Goal: Task Accomplishment & Management: Complete application form

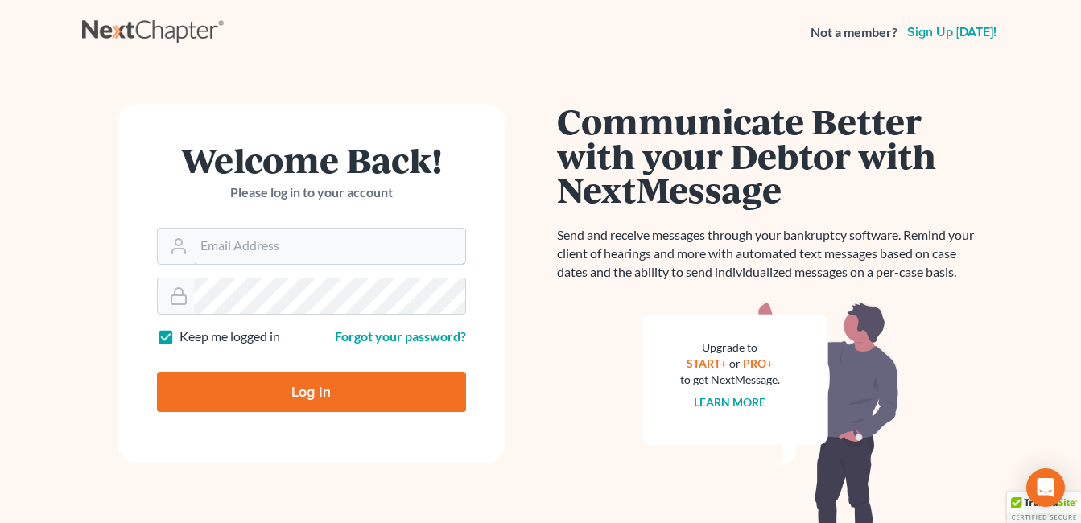
type input "[EMAIL_ADDRESS][DOMAIN_NAME]"
drag, startPoint x: 295, startPoint y: 391, endPoint x: 396, endPoint y: 386, distance: 101.5
click at [295, 390] on input "Log In" at bounding box center [311, 392] width 309 height 40
type input "Thinking..."
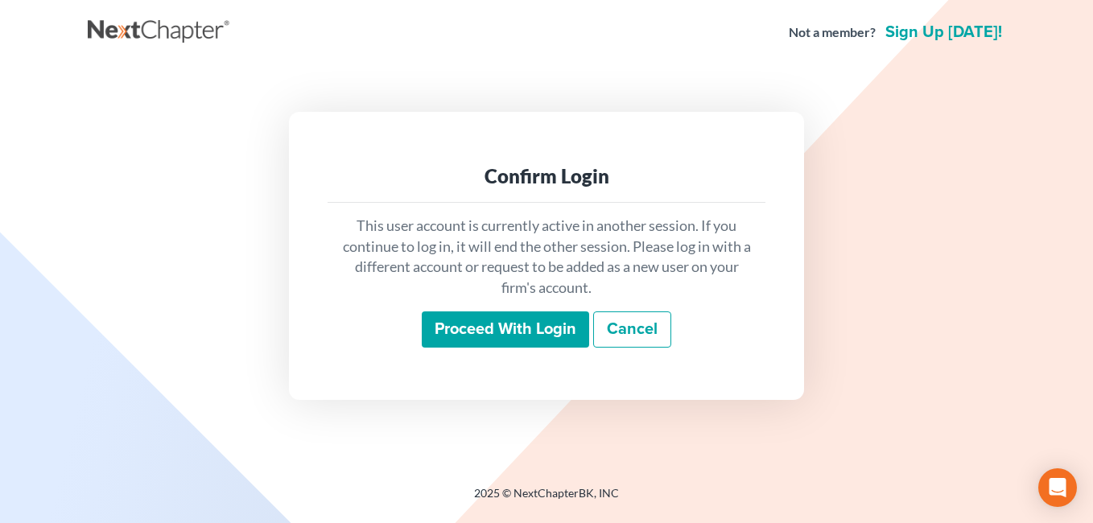
click at [506, 330] on input "Proceed with login" at bounding box center [505, 330] width 167 height 37
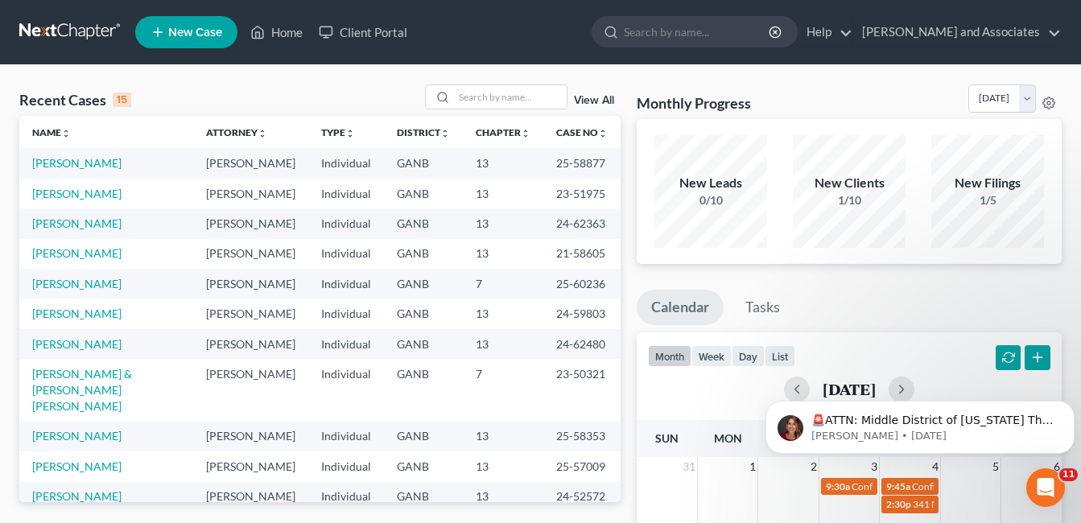
scroll to position [81, 0]
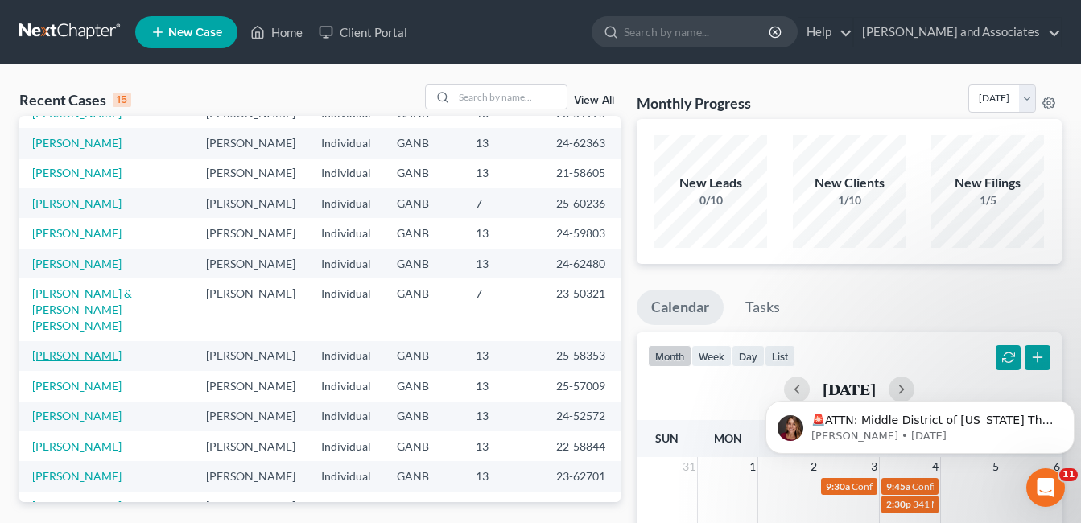
click at [86, 362] on link "[PERSON_NAME]" at bounding box center [76, 356] width 89 height 14
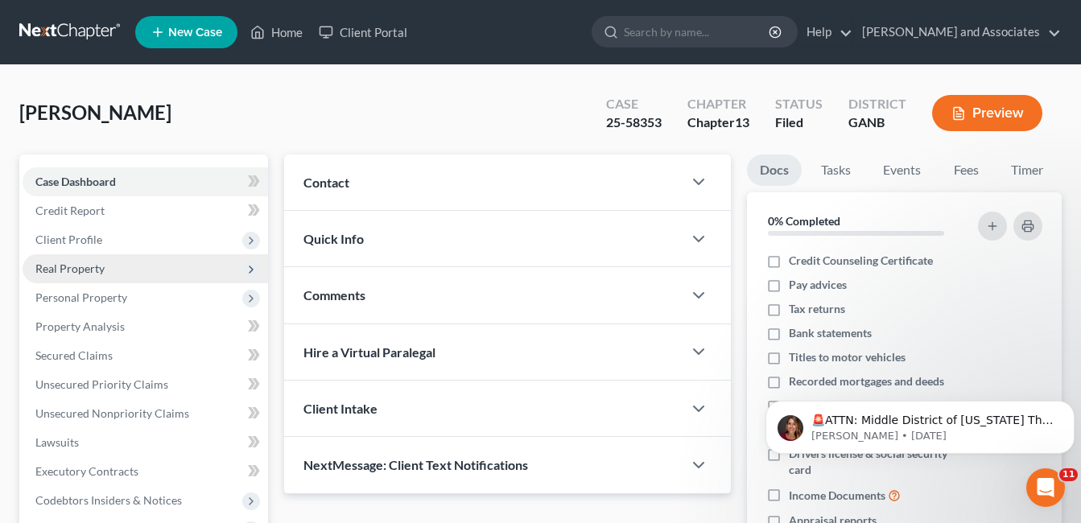
click at [78, 271] on span "Real Property" at bounding box center [69, 269] width 69 height 14
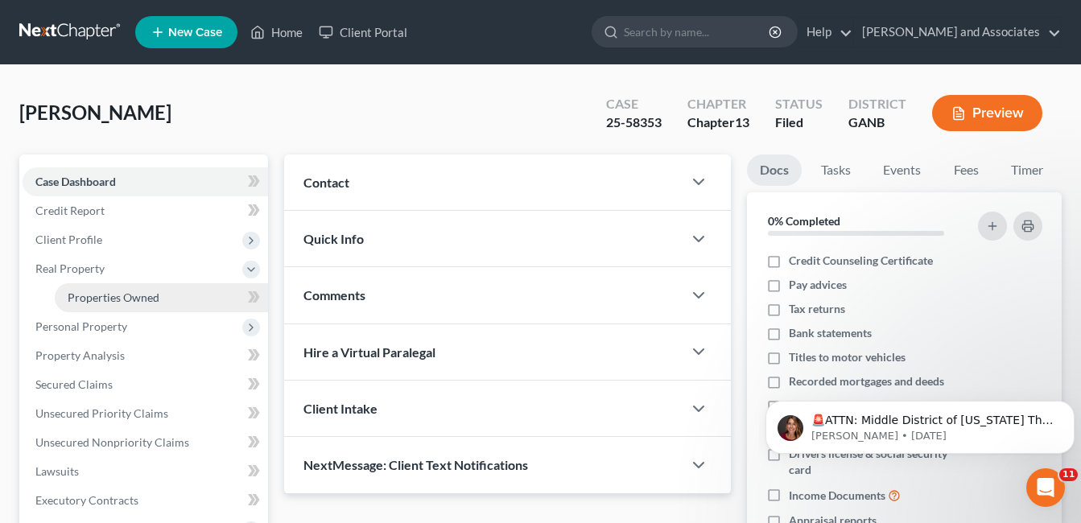
click at [135, 299] on span "Properties Owned" at bounding box center [114, 298] width 92 height 14
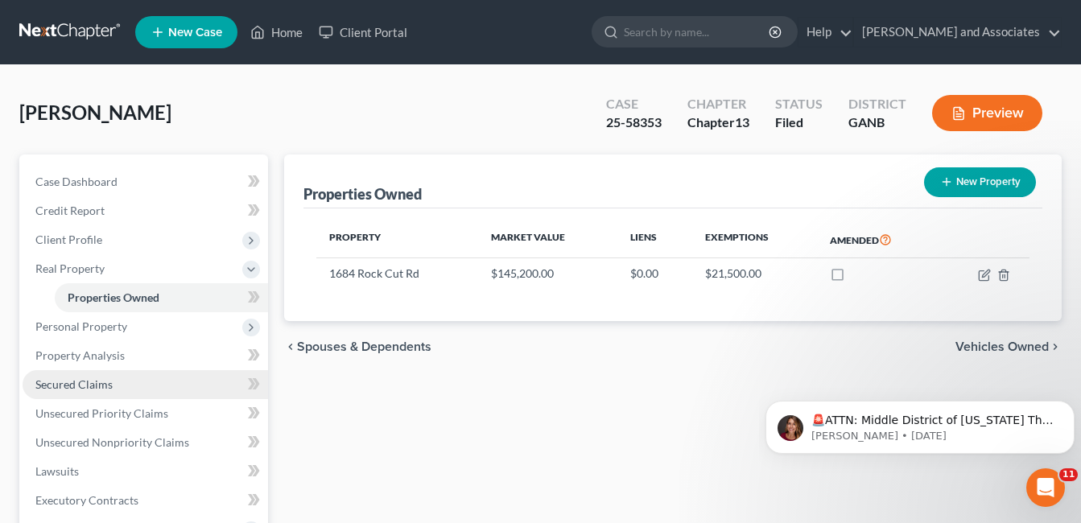
click at [88, 383] on span "Secured Claims" at bounding box center [73, 385] width 77 height 14
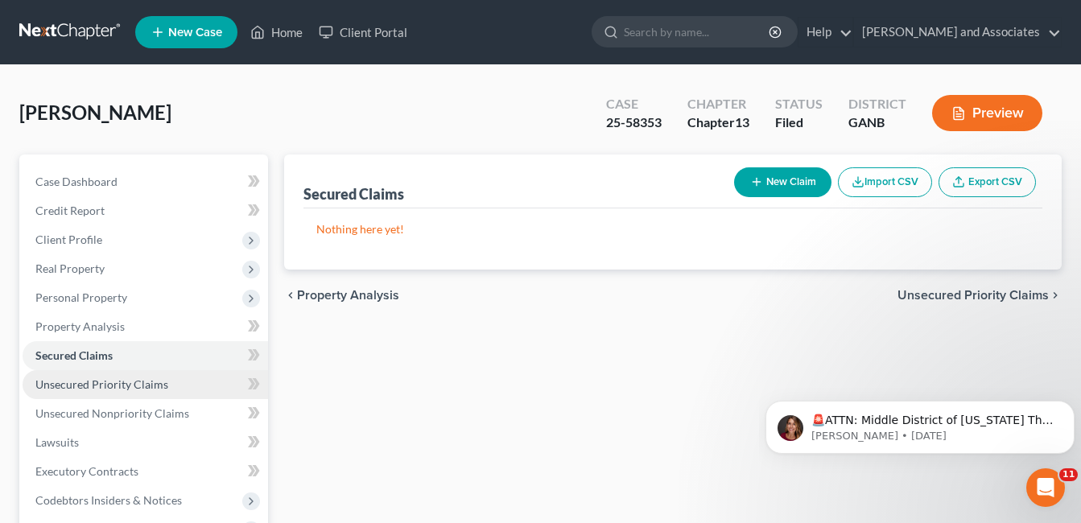
click at [143, 381] on span "Unsecured Priority Claims" at bounding box center [101, 385] width 133 height 14
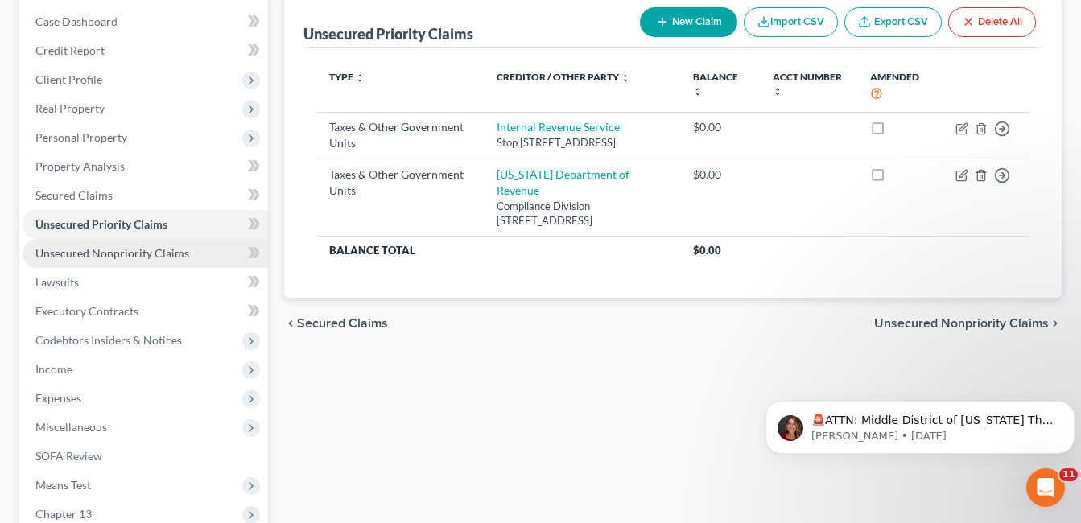
scroll to position [161, 0]
click at [138, 253] on span "Unsecured Nonpriority Claims" at bounding box center [112, 253] width 154 height 14
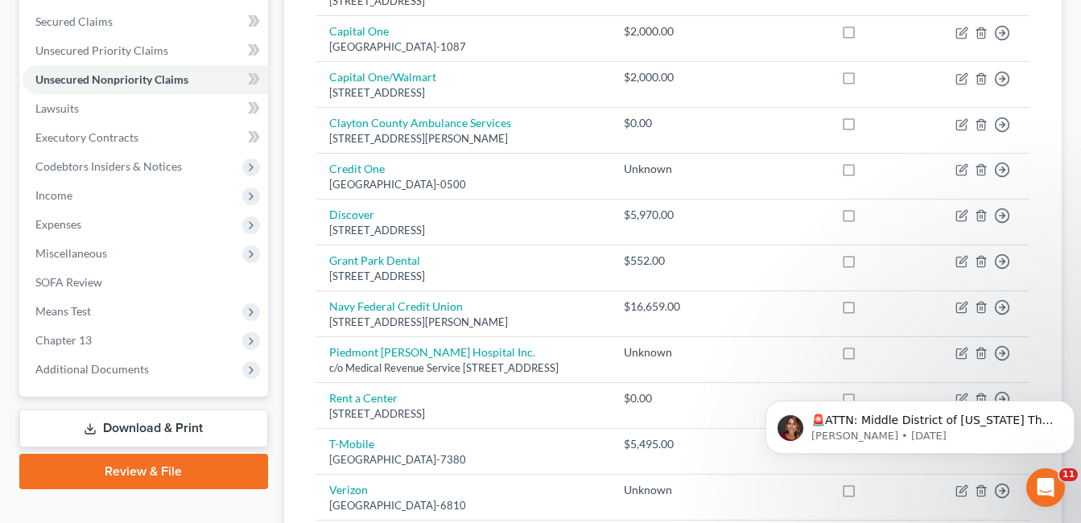
scroll to position [310, 0]
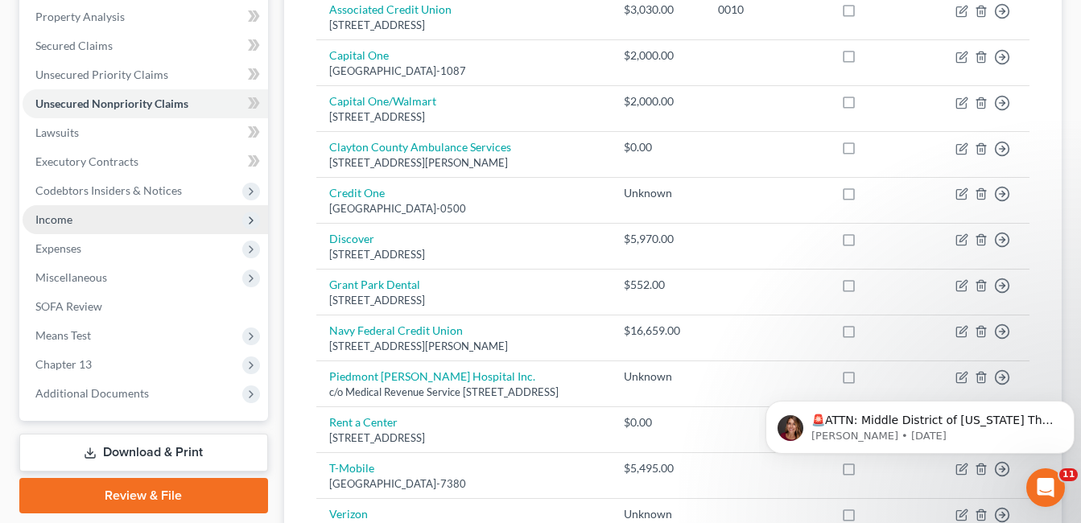
click at [60, 217] on span "Income" at bounding box center [53, 220] width 37 height 14
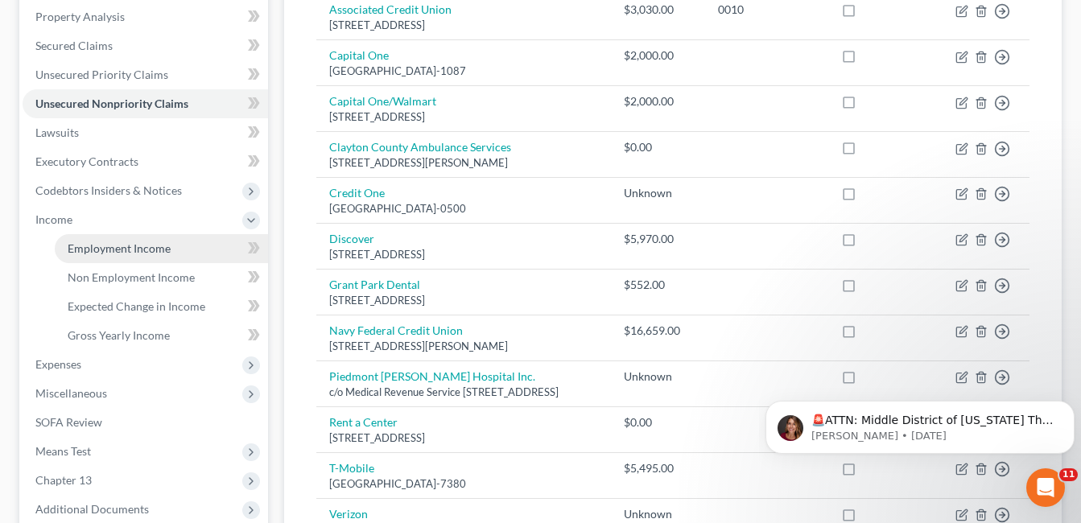
click at [118, 245] on span "Employment Income" at bounding box center [119, 249] width 103 height 14
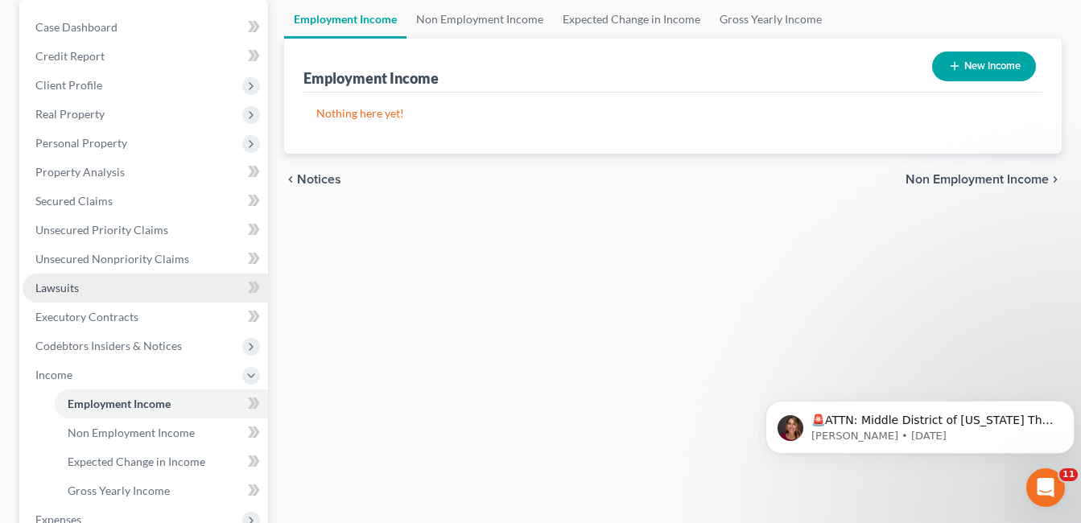
scroll to position [161, 0]
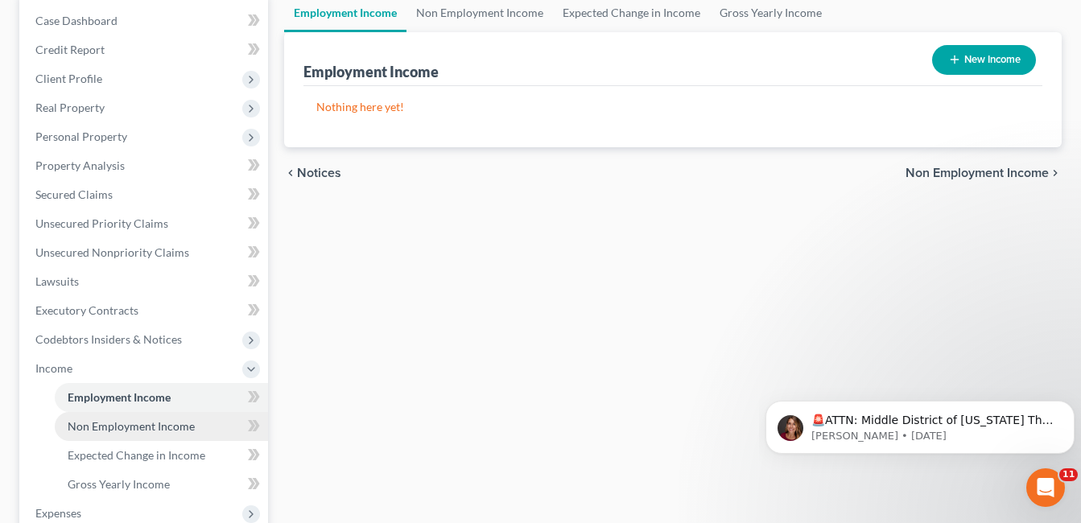
click at [143, 423] on span "Non Employment Income" at bounding box center [131, 427] width 127 height 14
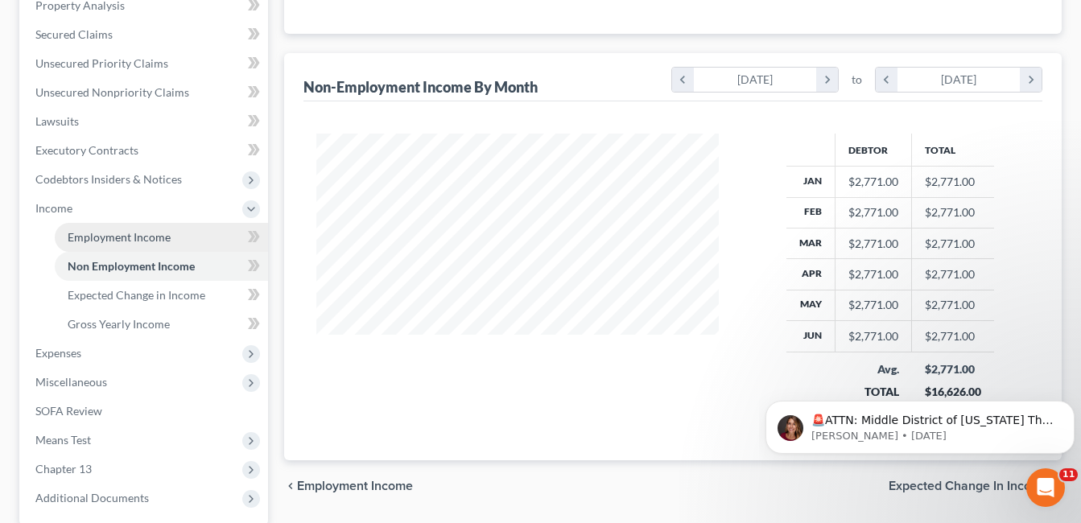
scroll to position [322, 0]
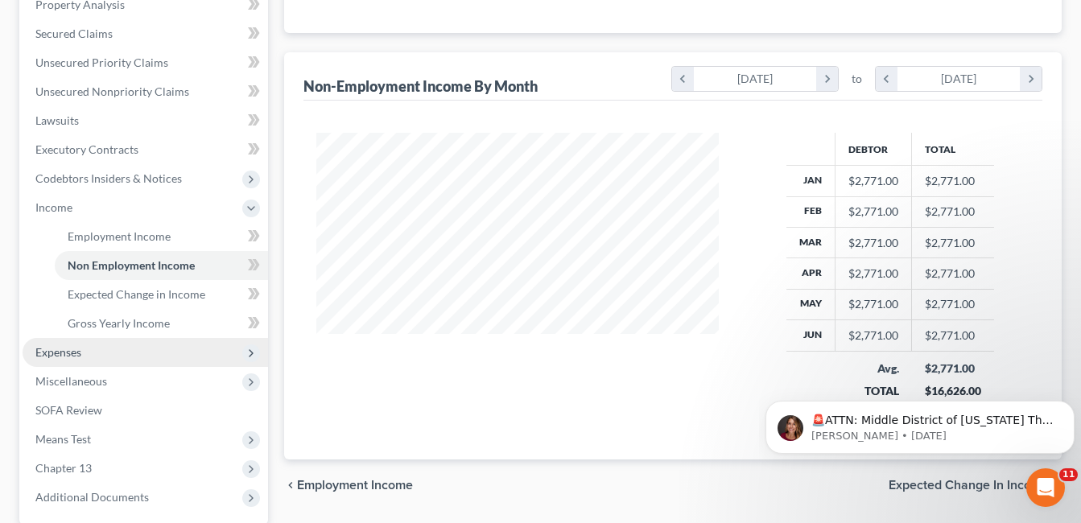
click at [71, 350] on span "Expenses" at bounding box center [58, 352] width 46 height 14
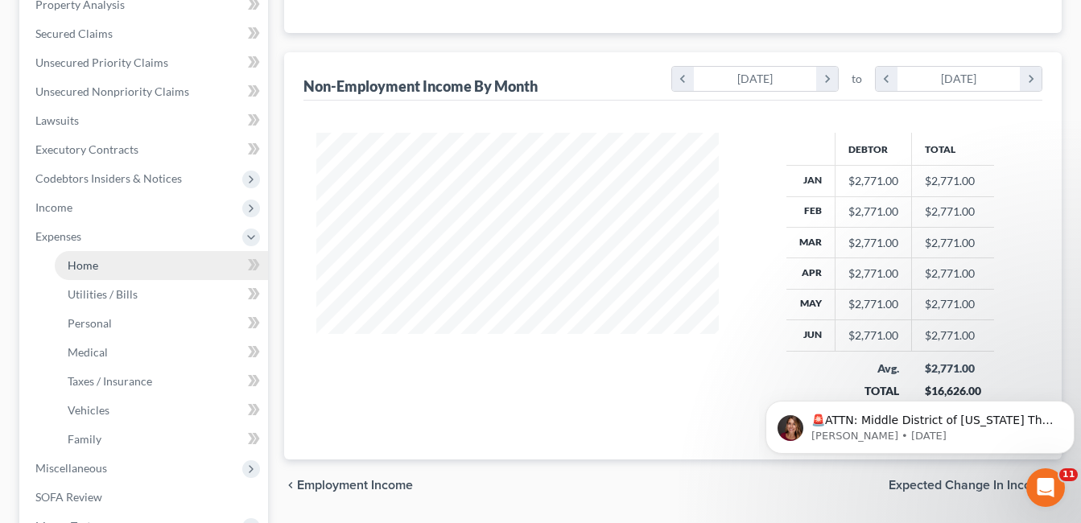
click at [80, 267] on span "Home" at bounding box center [83, 265] width 31 height 14
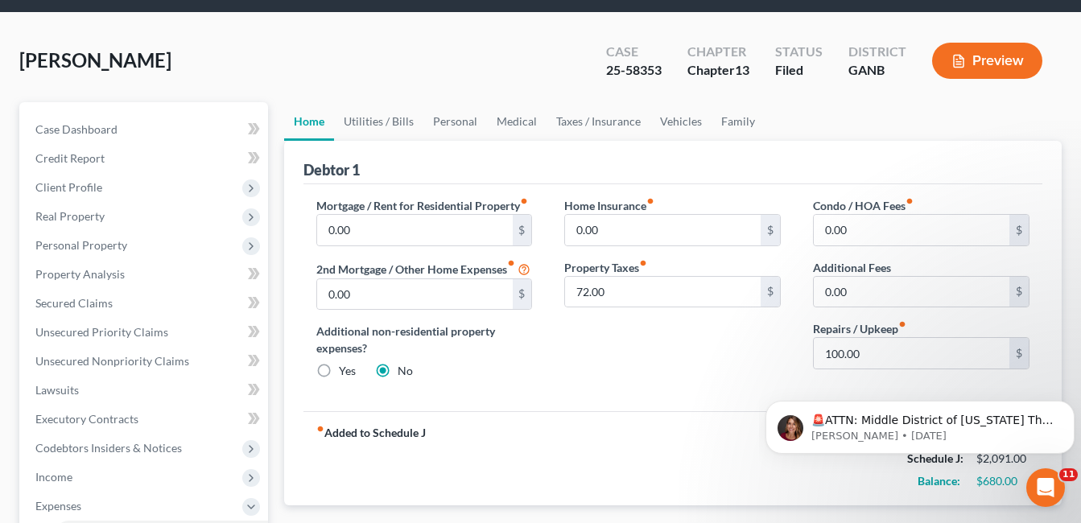
scroll to position [81, 0]
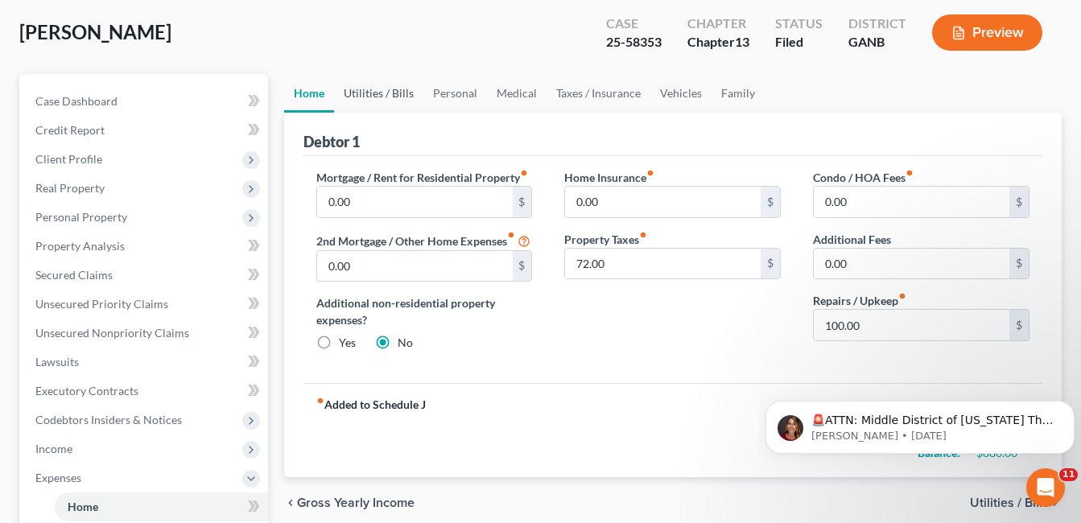
click at [364, 91] on link "Utilities / Bills" at bounding box center [378, 93] width 89 height 39
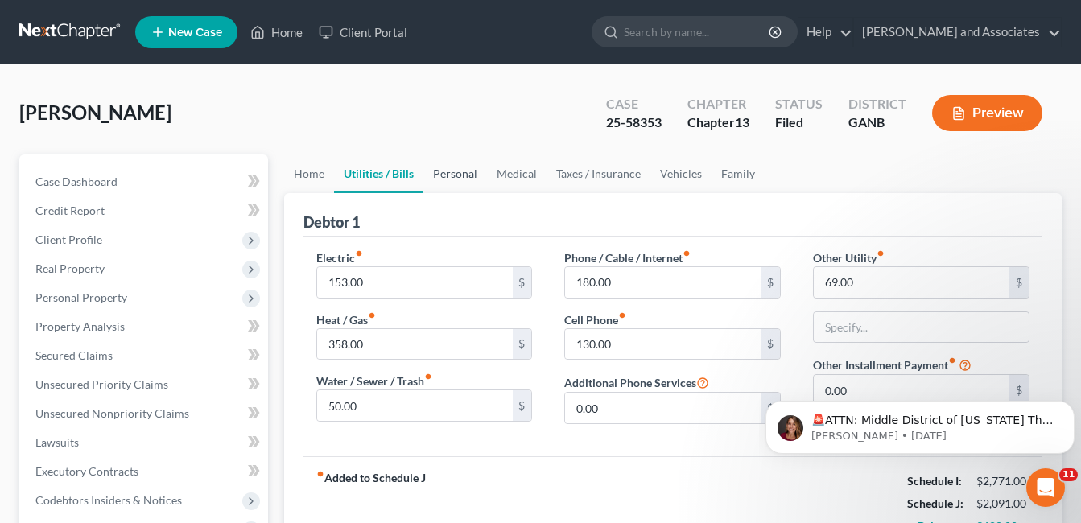
click at [460, 176] on link "Personal" at bounding box center [456, 174] width 64 height 39
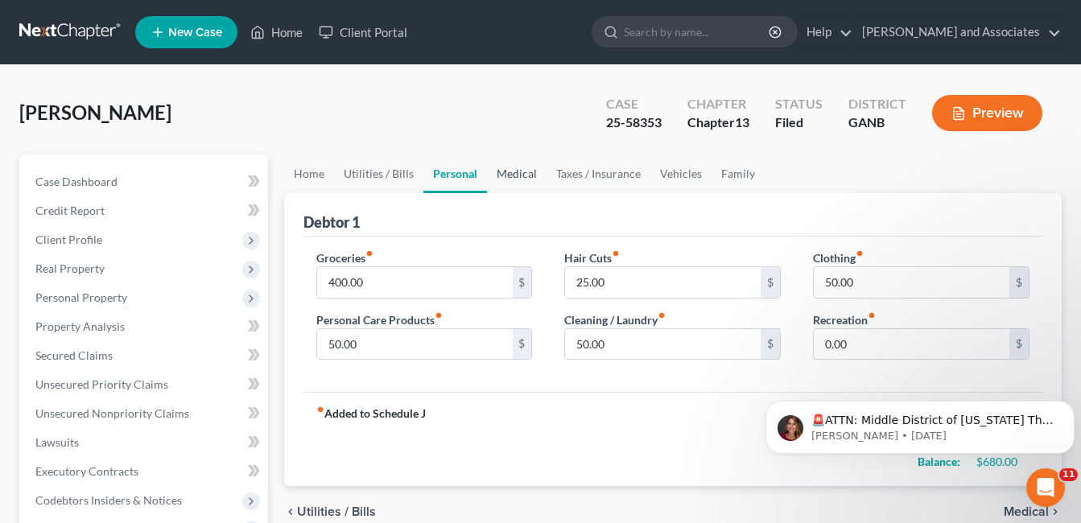
click at [520, 175] on link "Medical" at bounding box center [517, 174] width 60 height 39
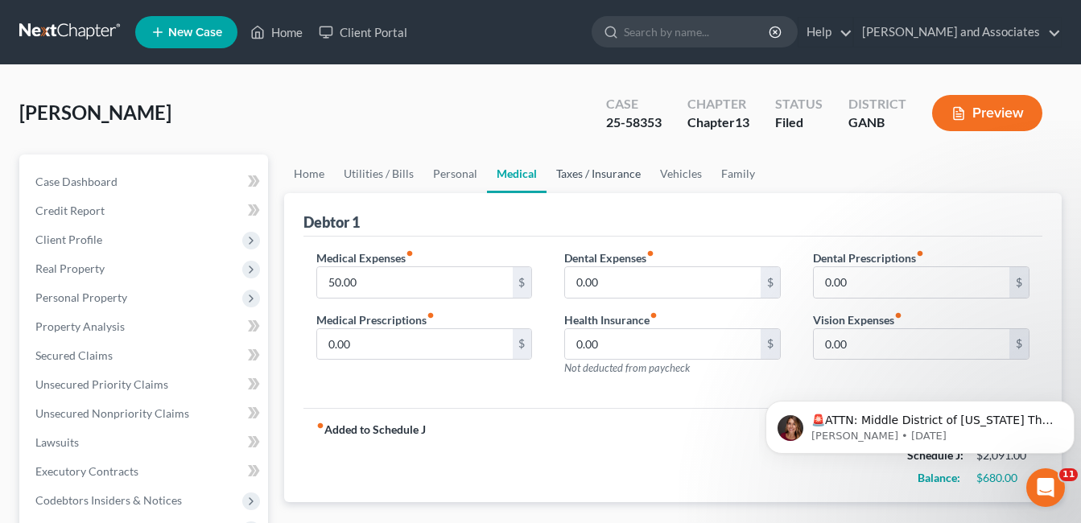
click at [608, 174] on link "Taxes / Insurance" at bounding box center [599, 174] width 104 height 39
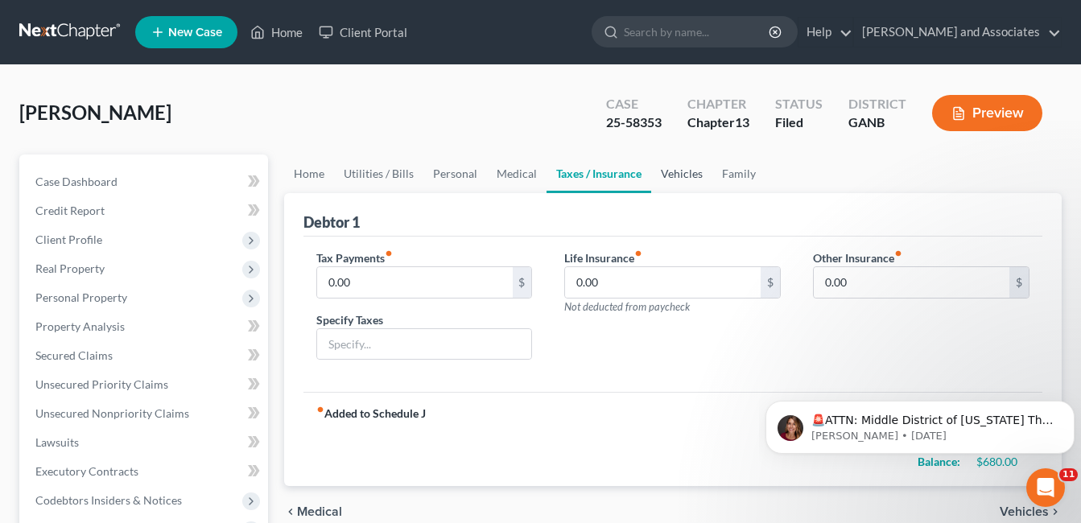
click at [678, 180] on link "Vehicles" at bounding box center [681, 174] width 61 height 39
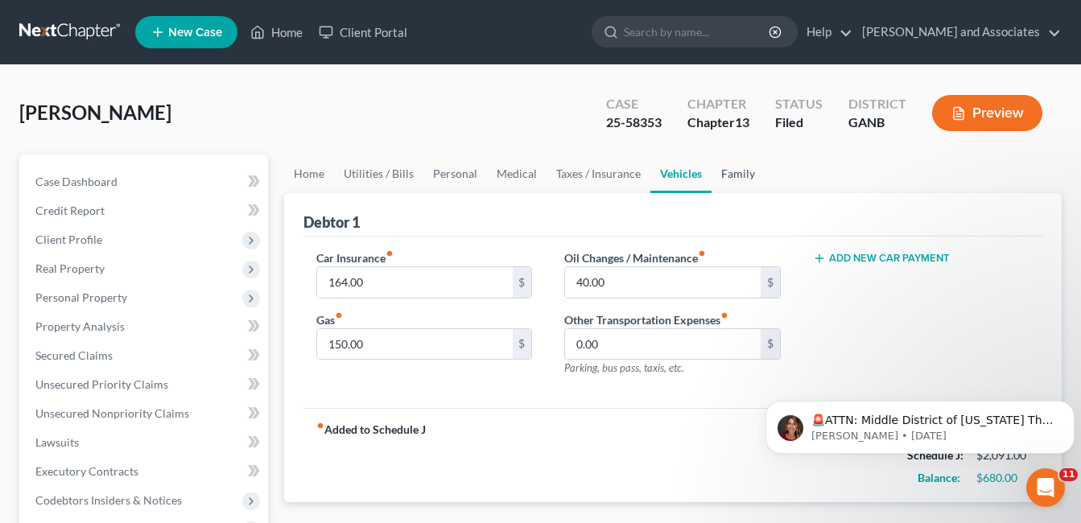
click at [724, 178] on link "Family" at bounding box center [738, 174] width 53 height 39
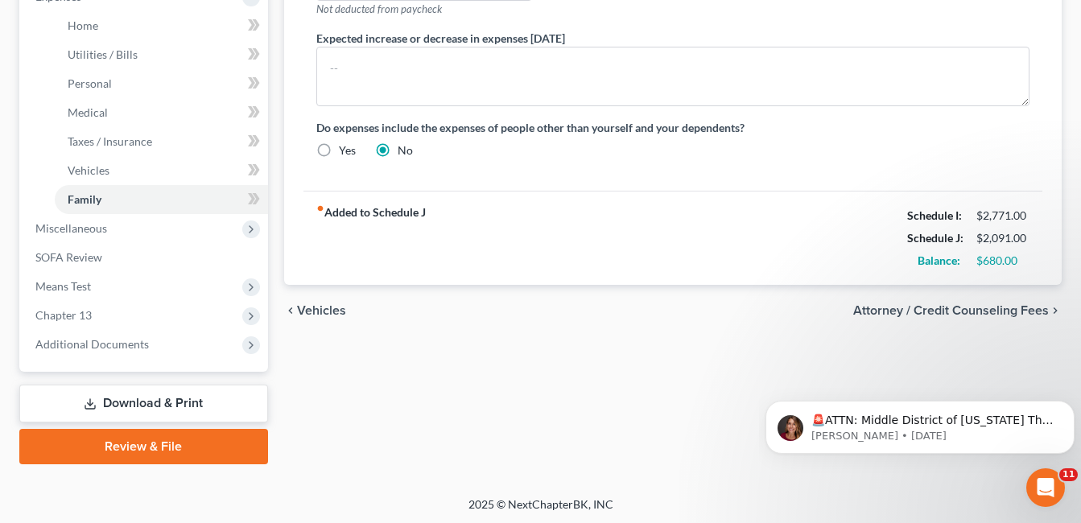
scroll to position [564, 0]
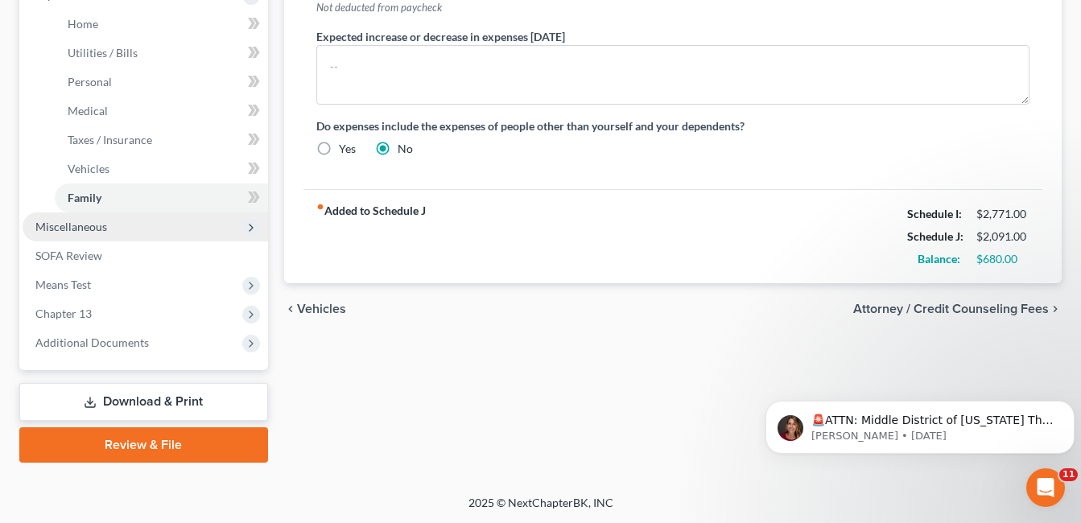
click at [84, 226] on span "Miscellaneous" at bounding box center [71, 227] width 72 height 14
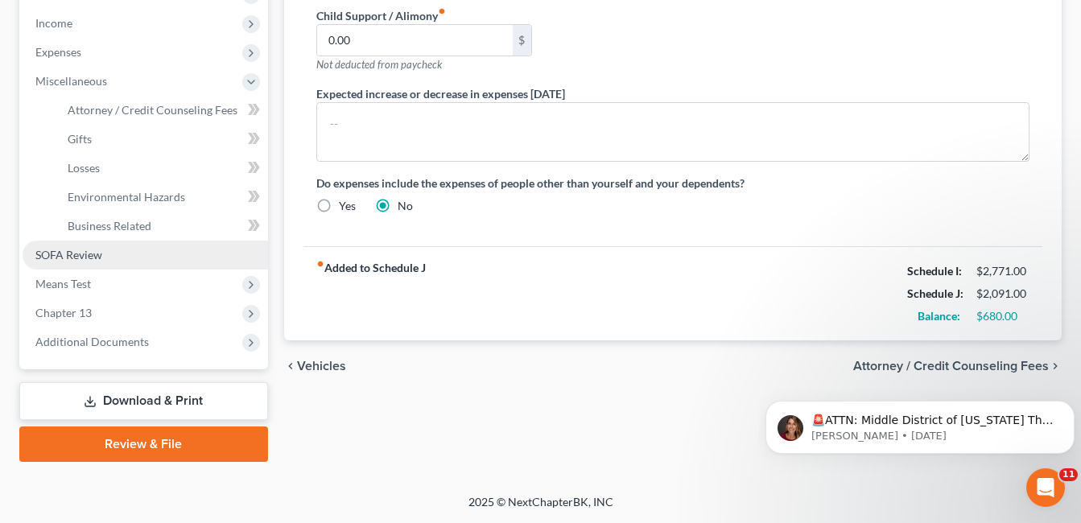
scroll to position [506, 0]
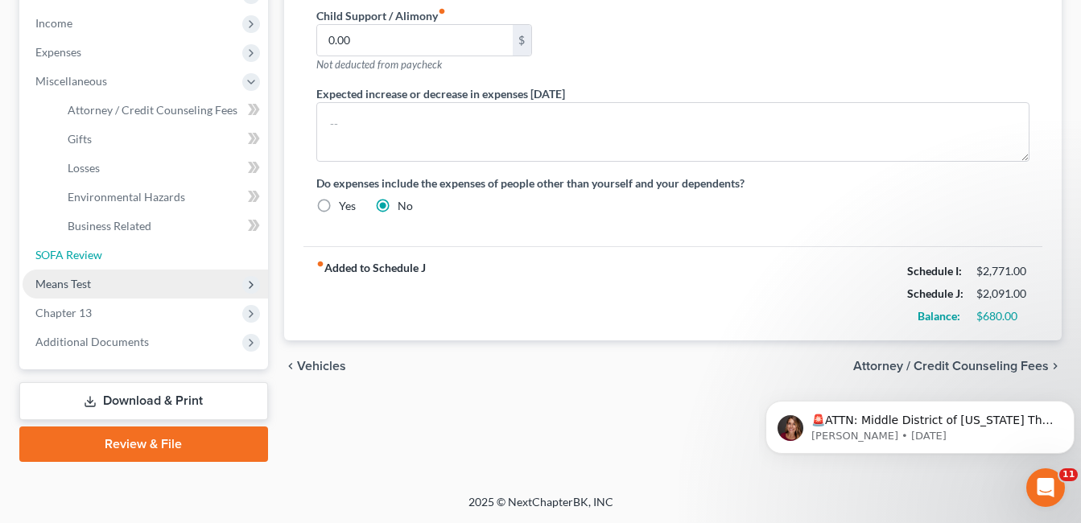
drag, startPoint x: 68, startPoint y: 254, endPoint x: 112, endPoint y: 271, distance: 47.7
click at [68, 254] on span "SOFA Review" at bounding box center [68, 255] width 67 height 14
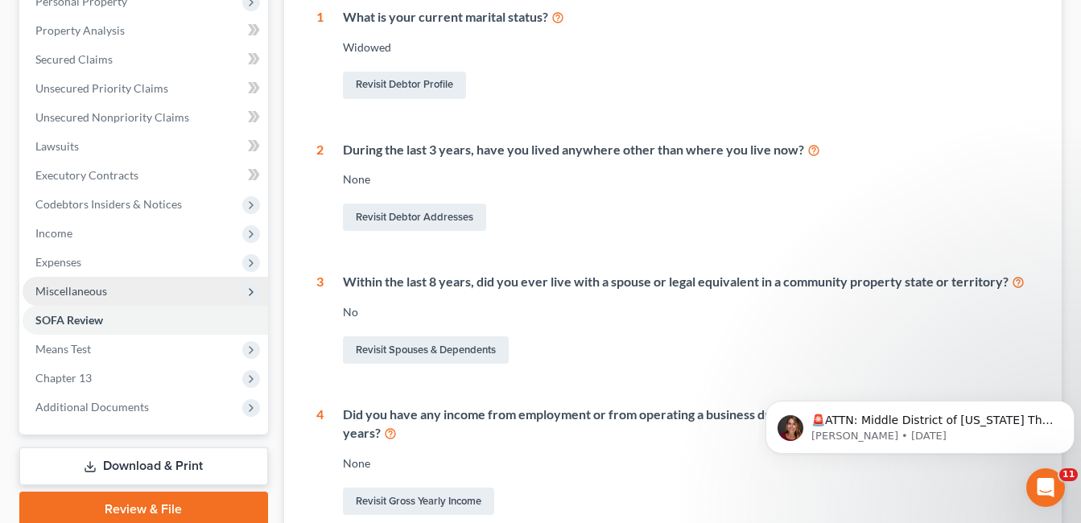
scroll to position [483, 0]
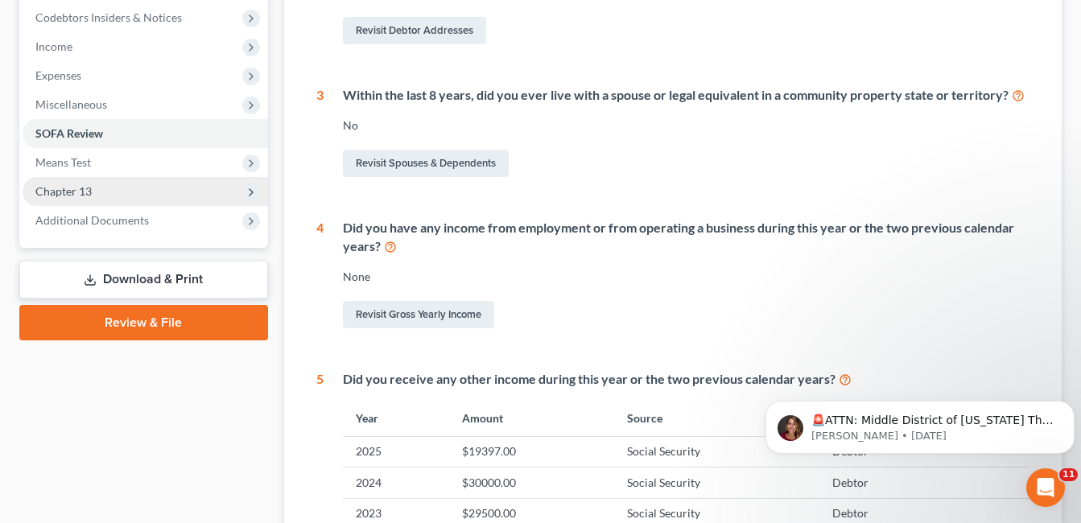
click at [87, 193] on span "Chapter 13" at bounding box center [63, 191] width 56 height 14
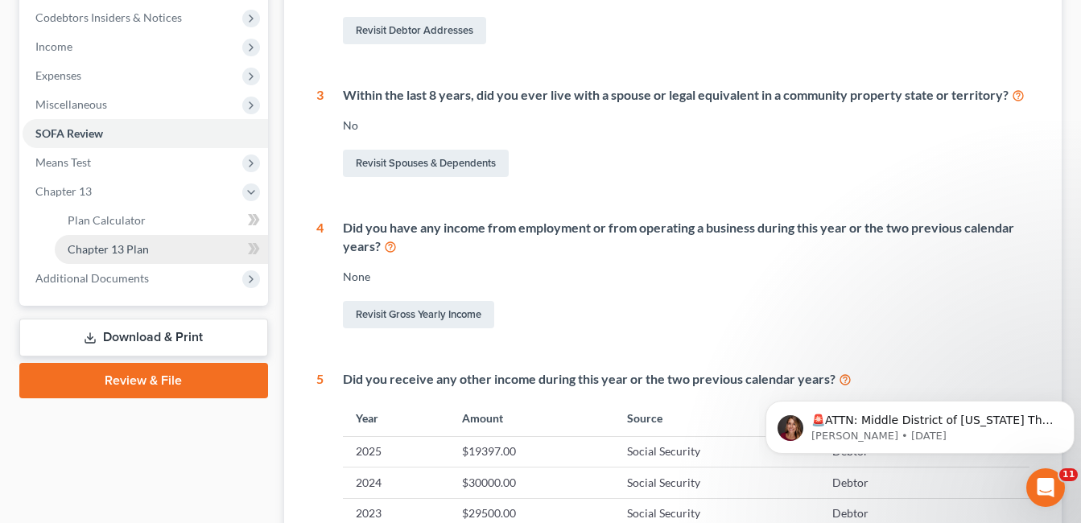
click at [130, 248] on span "Chapter 13 Plan" at bounding box center [108, 249] width 81 height 14
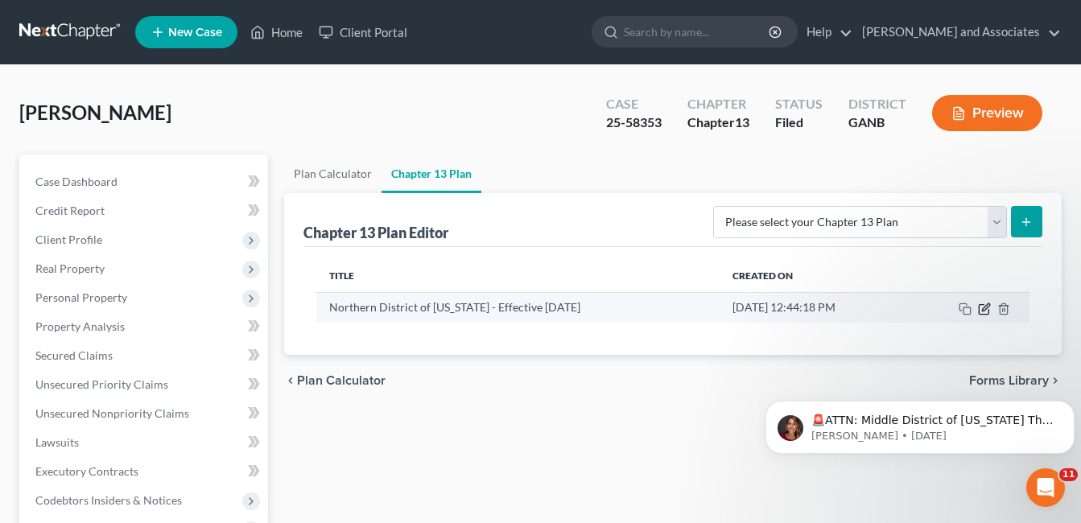
click at [986, 310] on icon "button" at bounding box center [985, 307] width 7 height 7
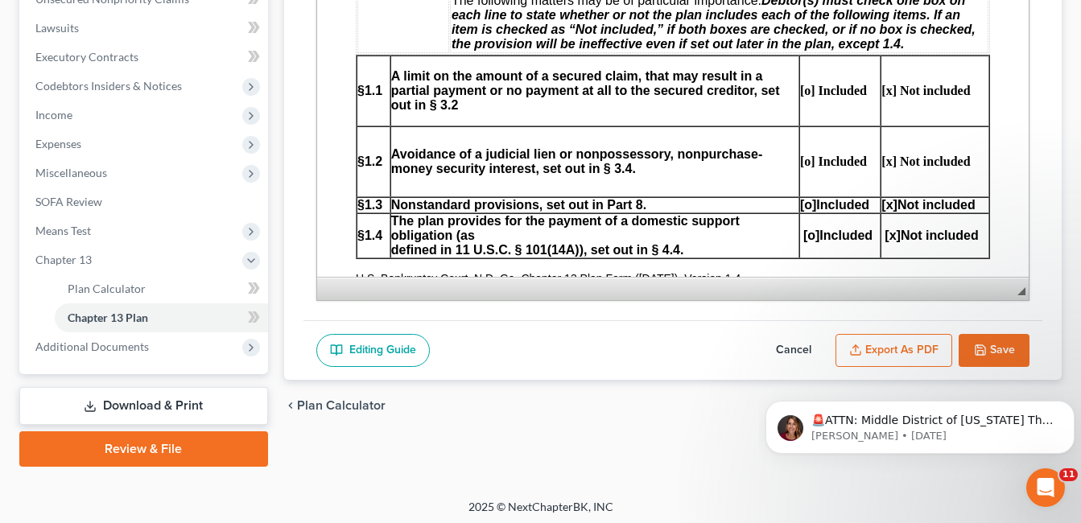
scroll to position [420, 0]
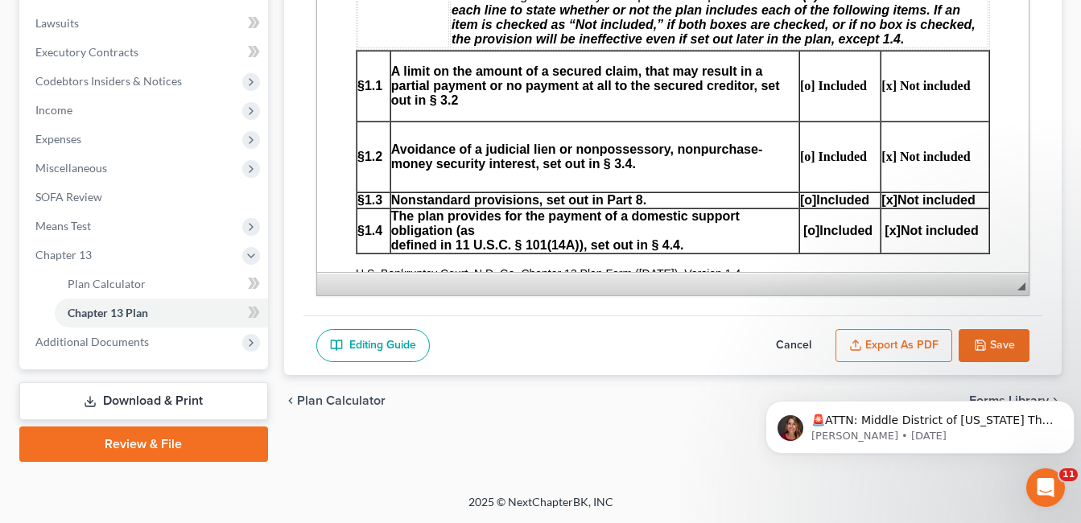
drag, startPoint x: 742, startPoint y: 334, endPoint x: 755, endPoint y: 312, distance: 25.7
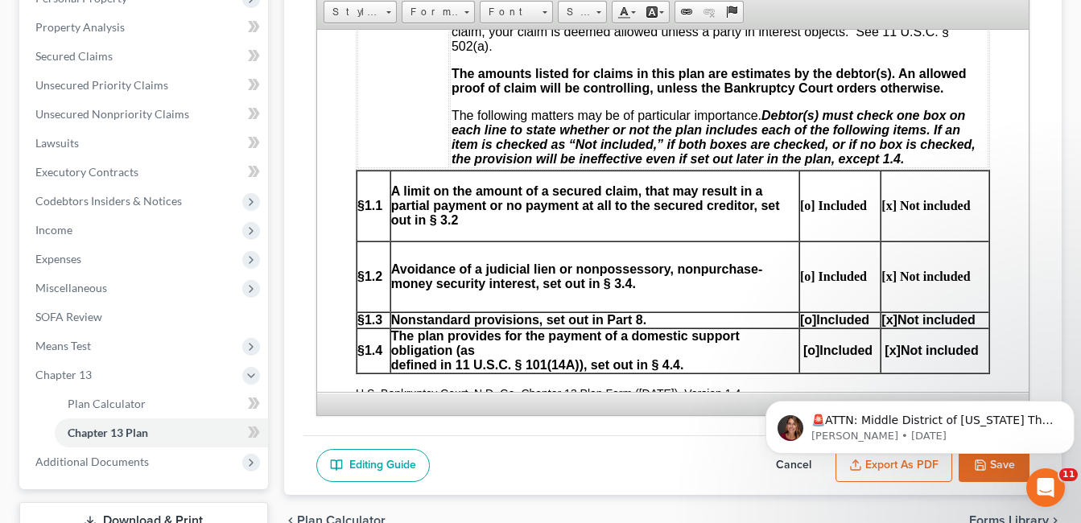
scroll to position [178, 0]
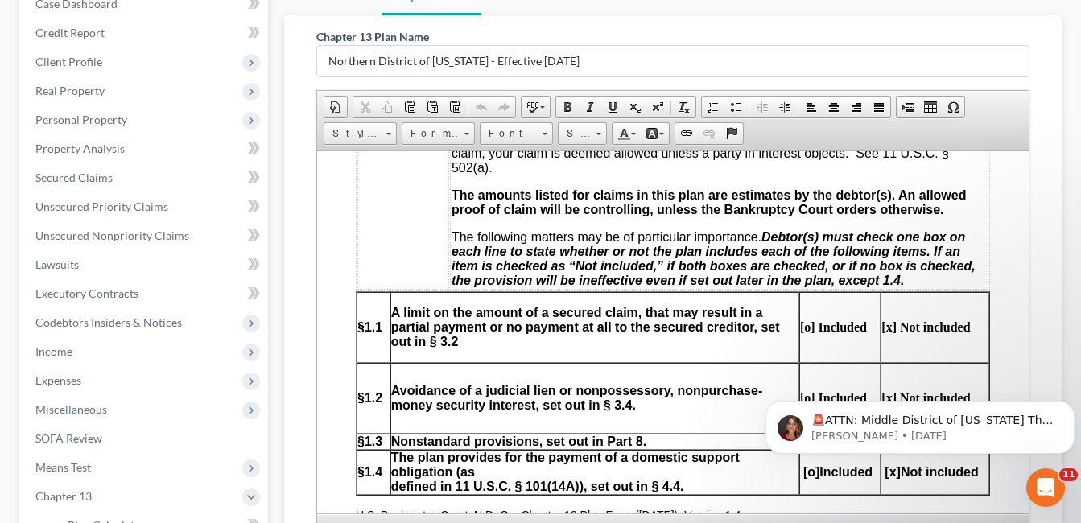
drag, startPoint x: 755, startPoint y: 312, endPoint x: 1060, endPoint y: 0, distance: 436.7
click at [1065, 5] on div "Plan Calculator Chapter 13 Plan Chapter 13 Plan Name [GEOGRAPHIC_DATA] of [US_S…" at bounding box center [673, 340] width 794 height 727
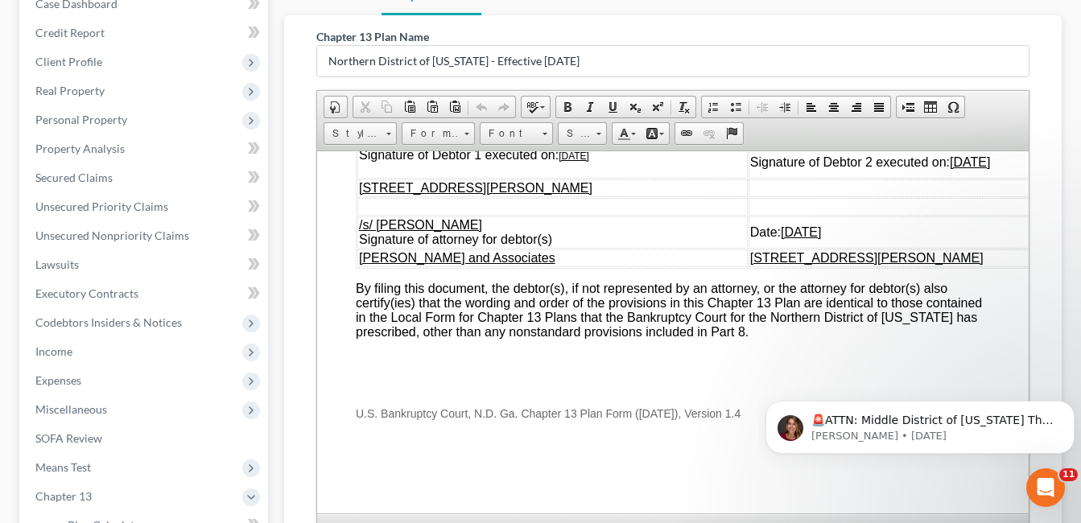
scroll to position [420, 0]
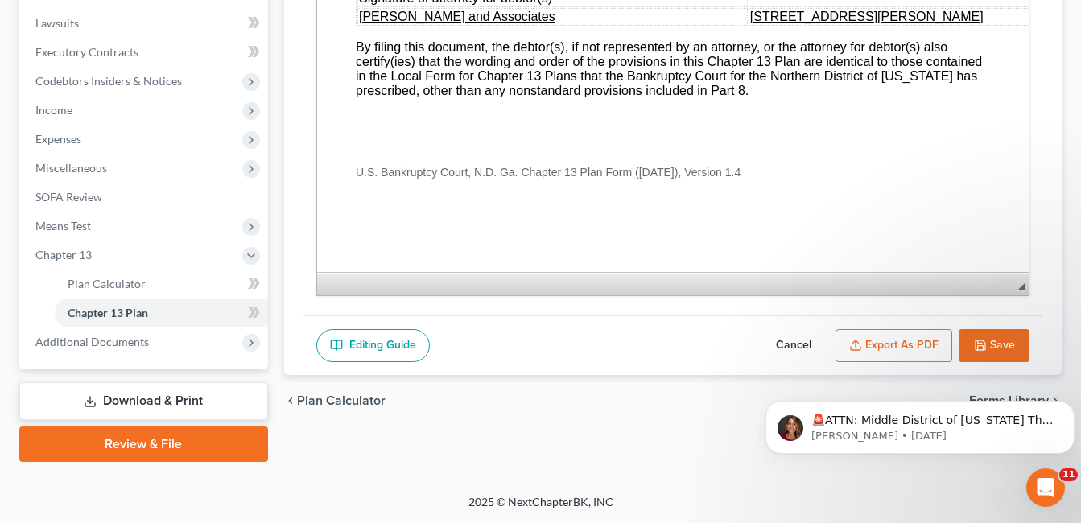
click at [1002, 344] on button "Save" at bounding box center [994, 346] width 71 height 34
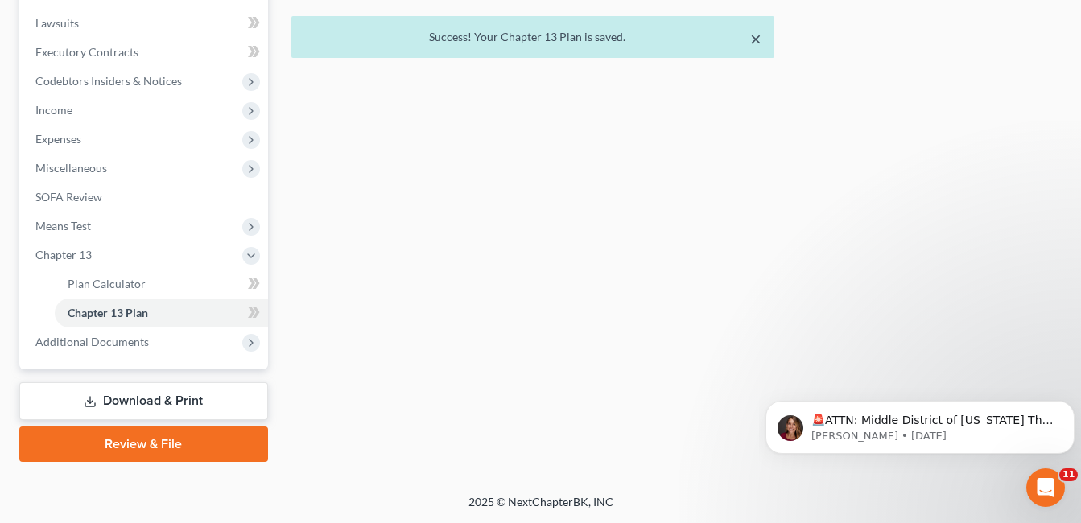
click at [754, 39] on button "×" at bounding box center [755, 38] width 11 height 19
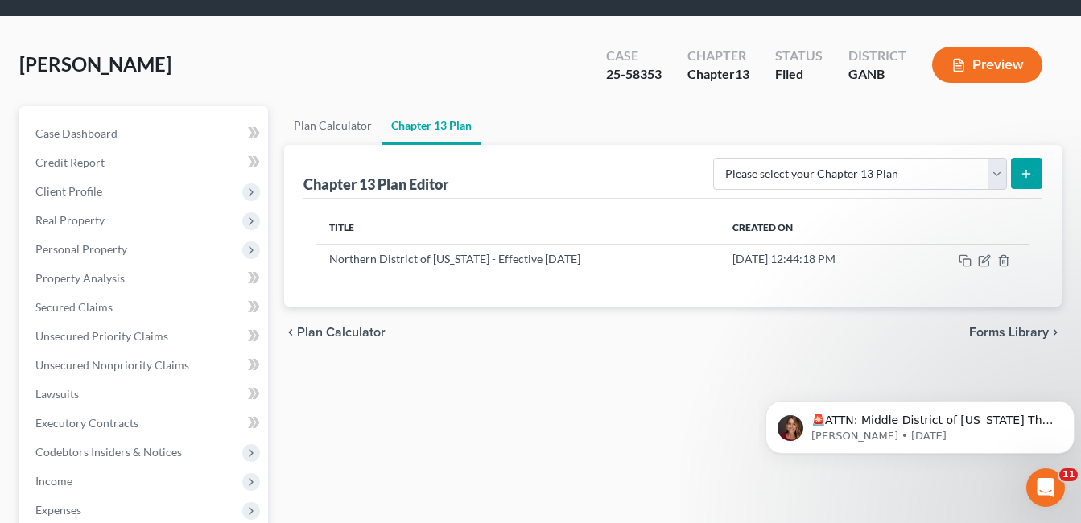
scroll to position [0, 0]
